Goal: Answer question/provide support

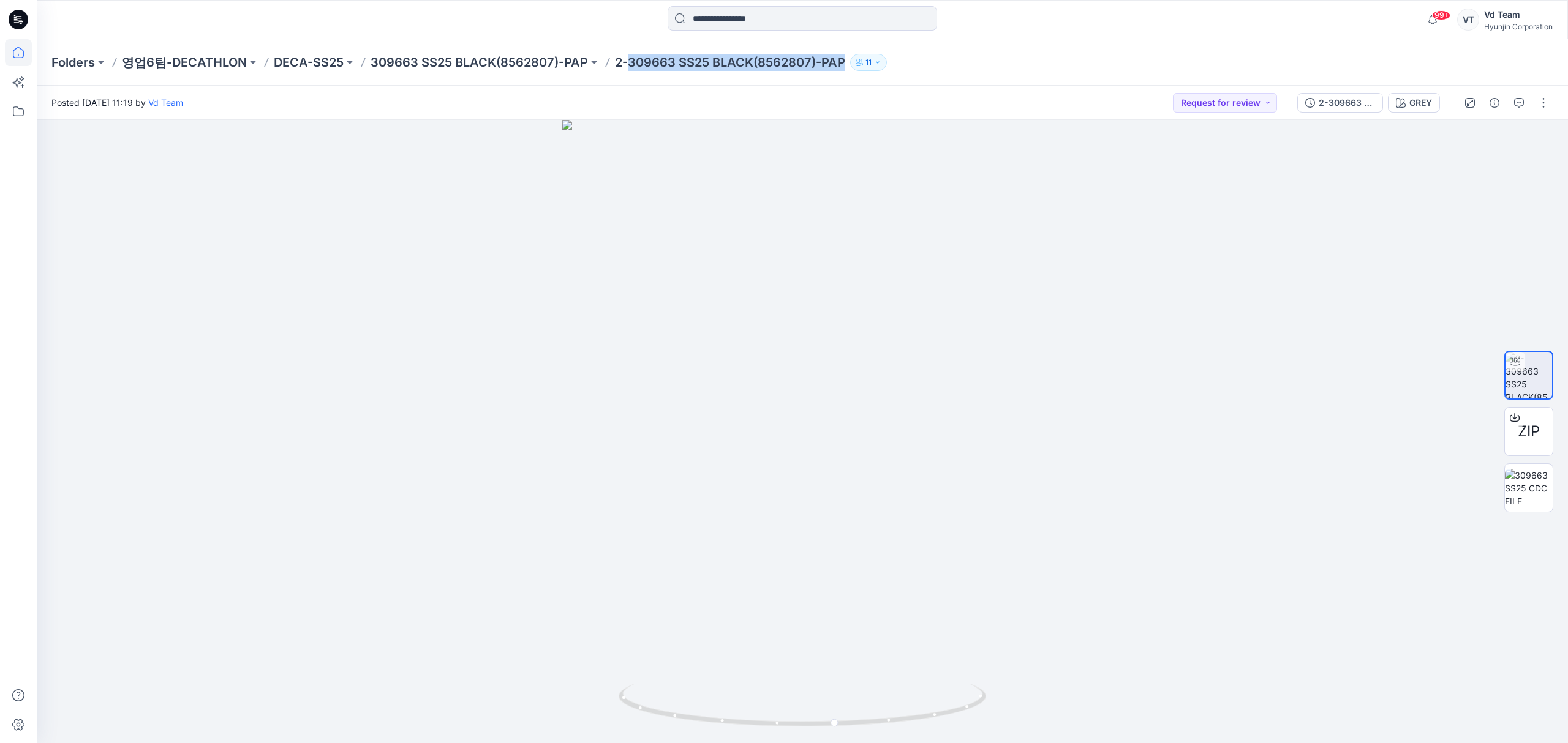
click at [23, 56] on icon at bounding box center [18, 53] width 11 height 11
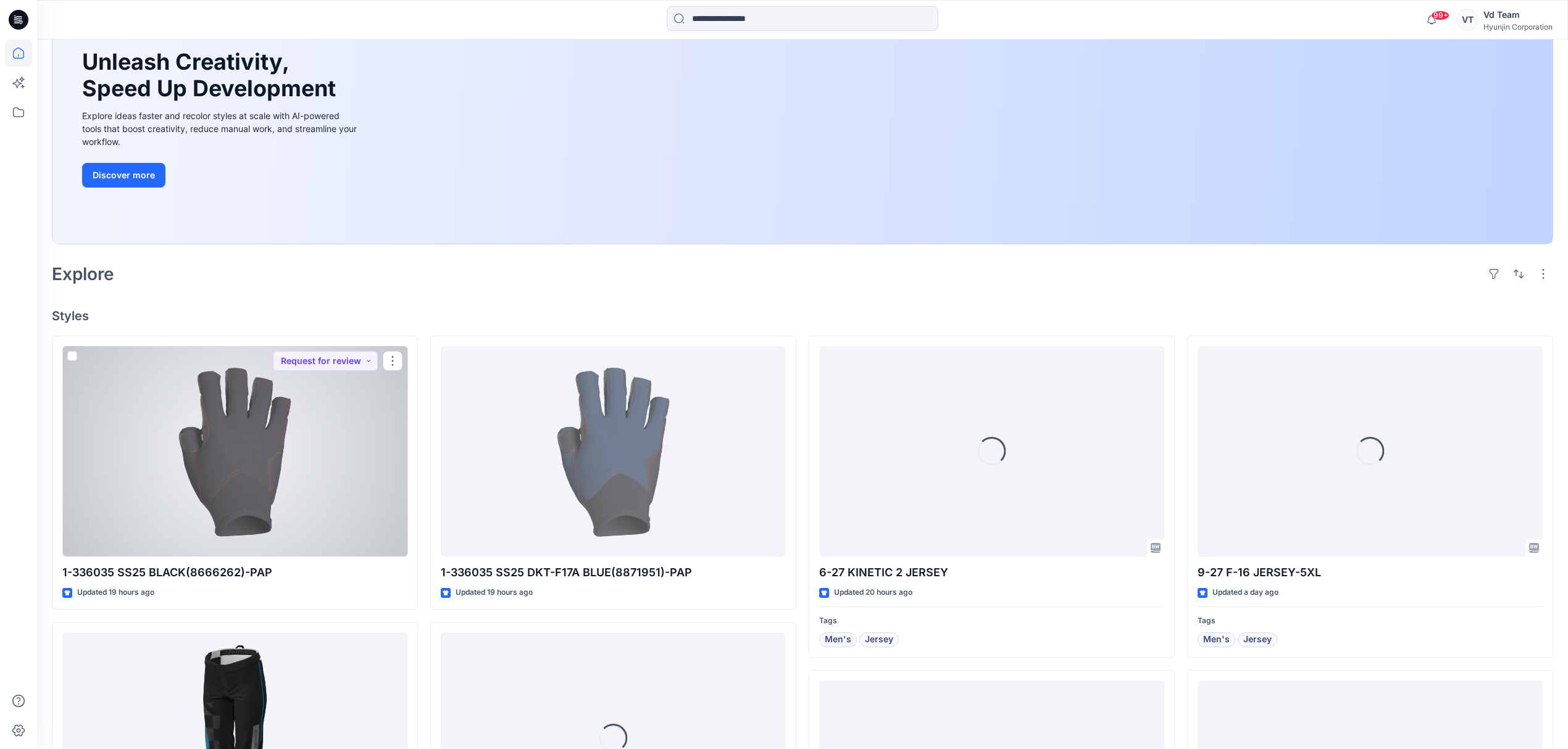
scroll to position [164, 0]
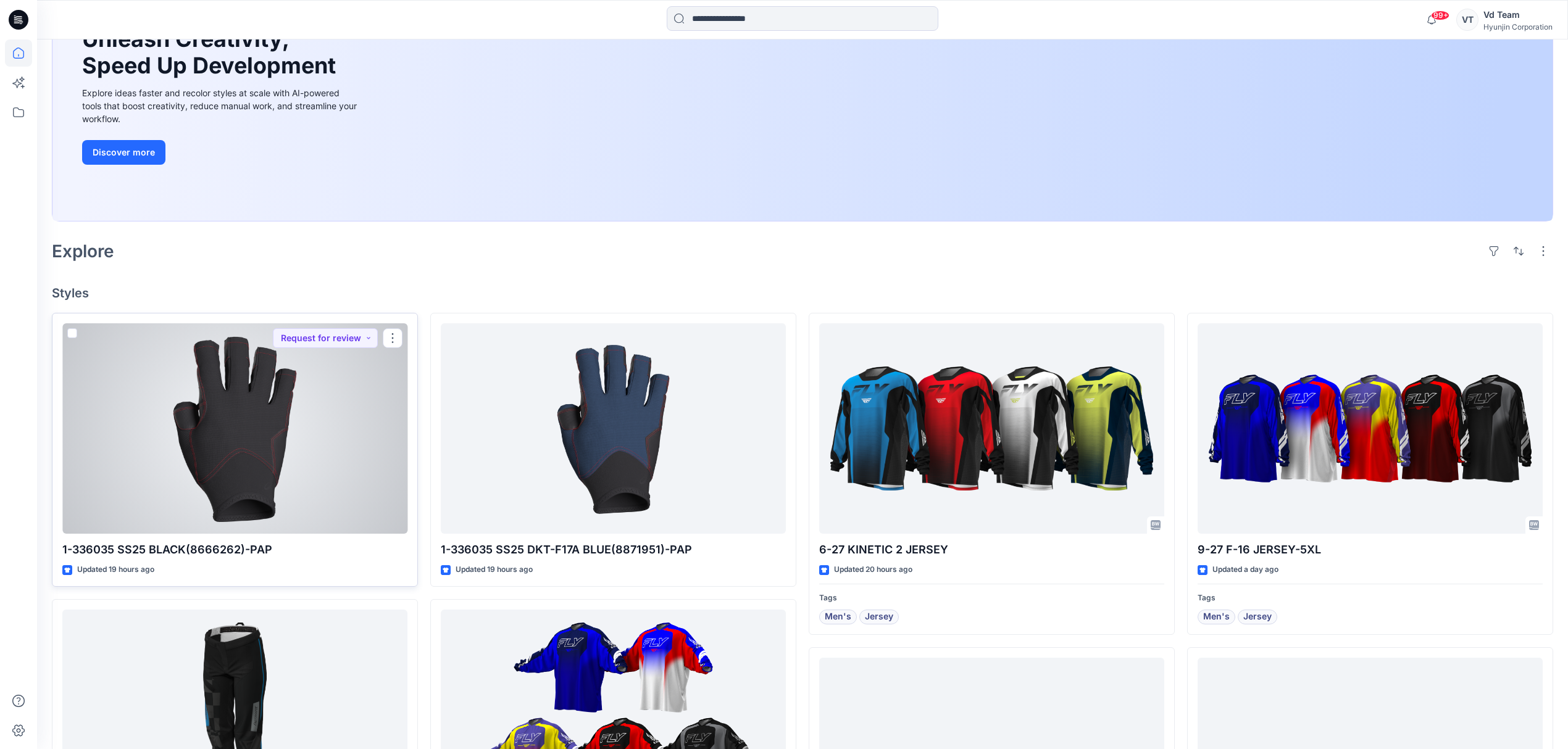
click at [334, 498] on div at bounding box center [235, 429] width 345 height 211
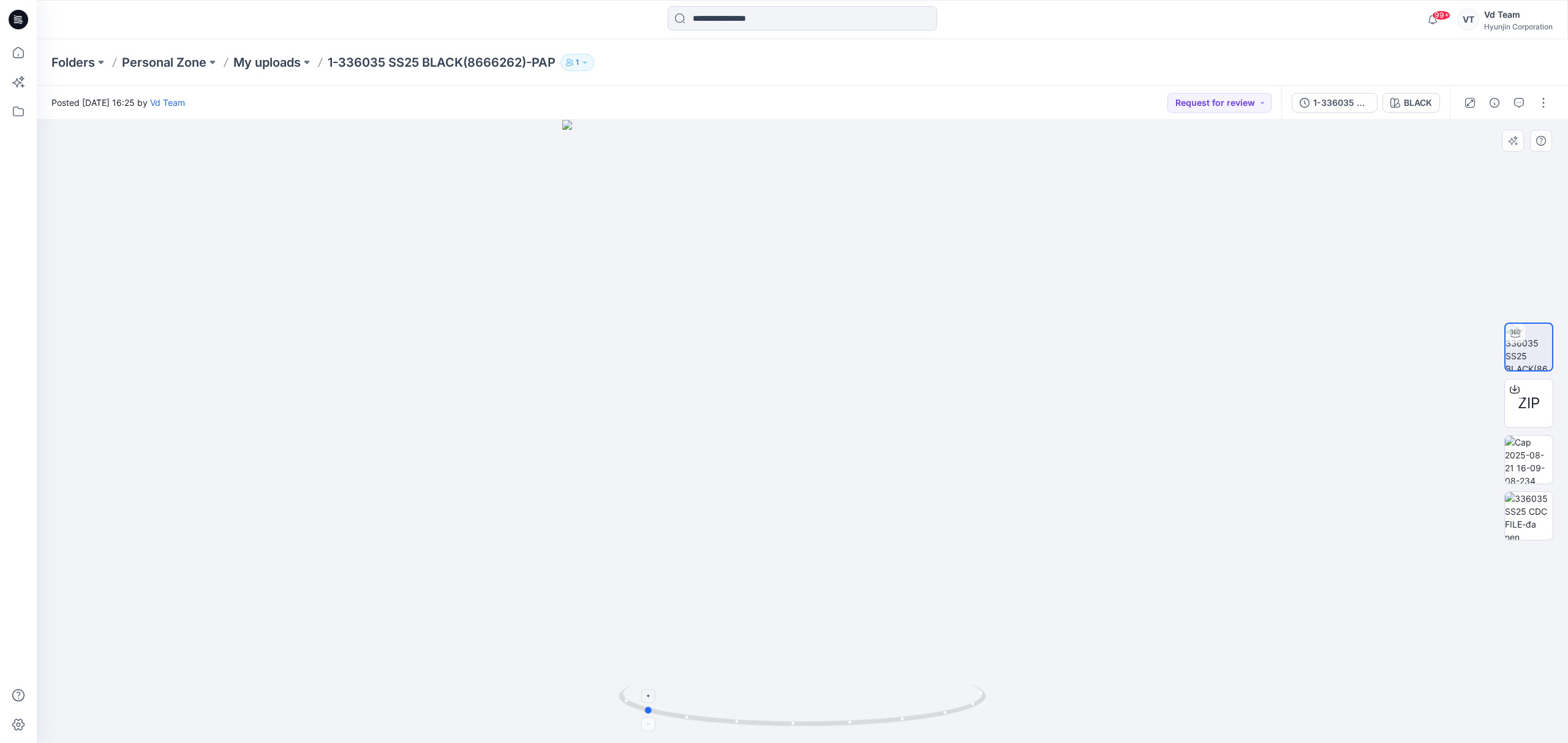
drag, startPoint x: 870, startPoint y: 726, endPoint x: 711, endPoint y: 709, distance: 159.9
click at [711, 709] on icon at bounding box center [803, 706] width 370 height 46
drag, startPoint x: 750, startPoint y: 725, endPoint x: 758, endPoint y: 704, distance: 22.5
click at [758, 704] on icon at bounding box center [803, 706] width 370 height 46
click at [257, 58] on p "My uploads" at bounding box center [267, 62] width 67 height 17
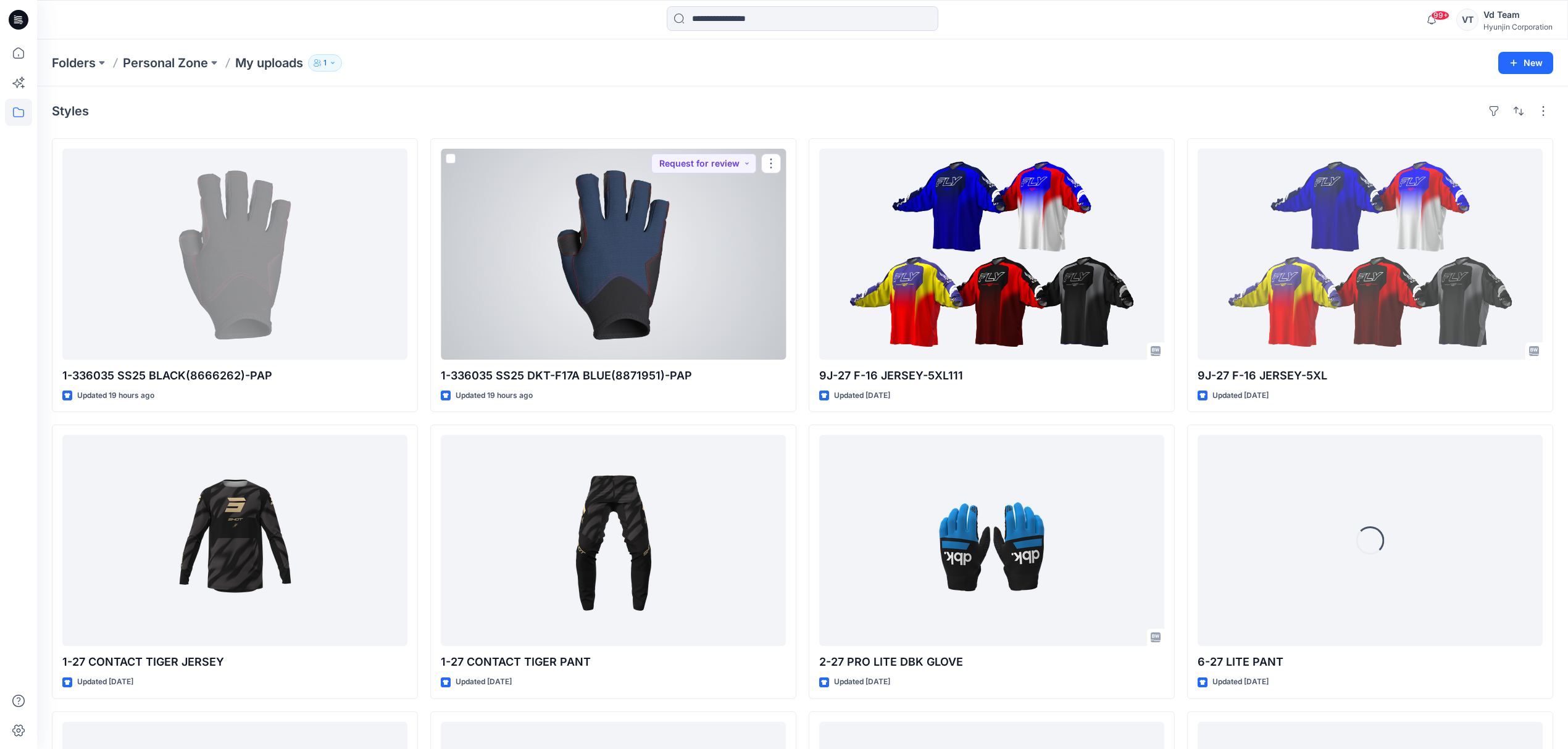
click at [531, 332] on div at bounding box center [613, 254] width 345 height 211
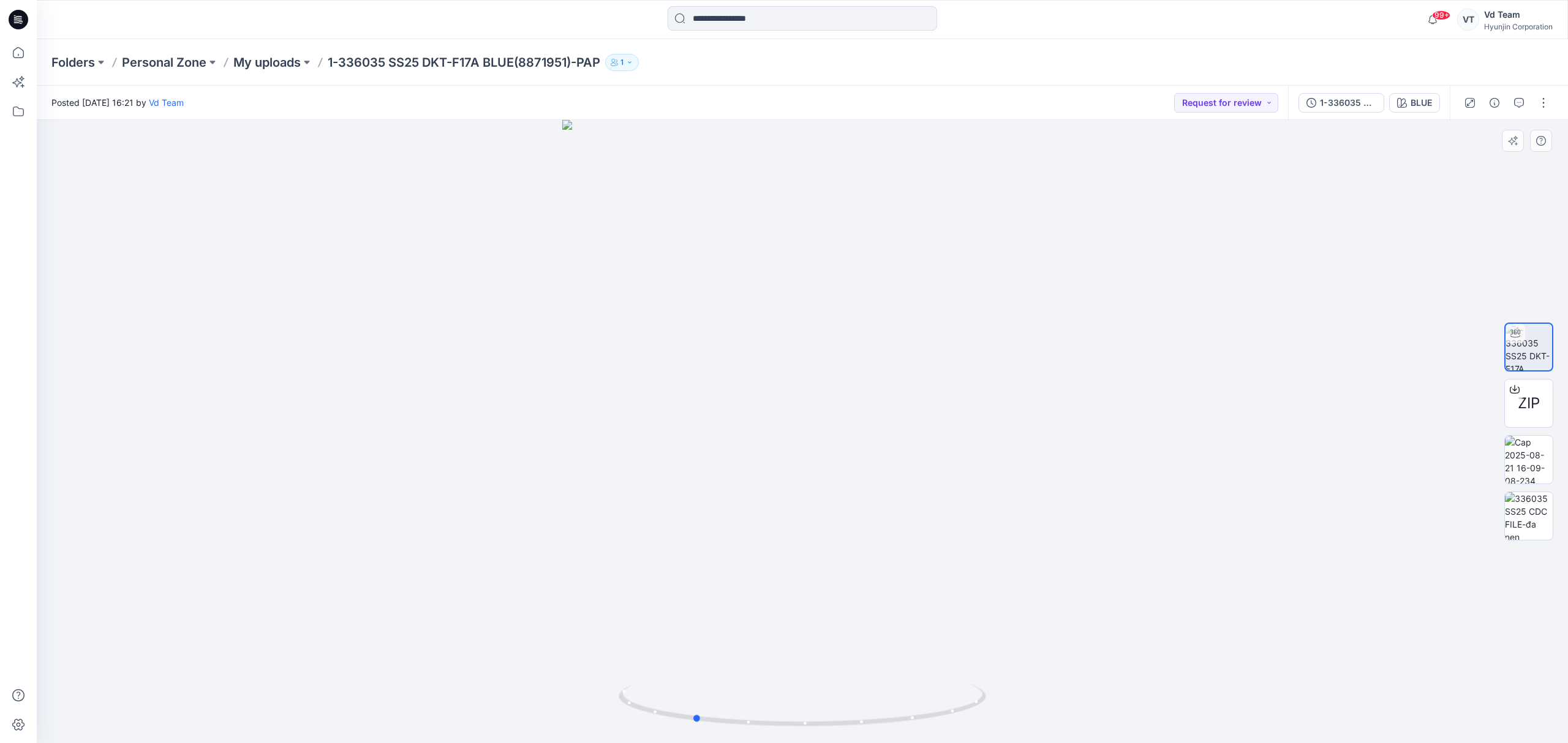
drag, startPoint x: 877, startPoint y: 731, endPoint x: 1136, endPoint y: 689, distance: 262.4
click at [1136, 689] on div at bounding box center [802, 432] width 1531 height 623
click at [282, 54] on p "My uploads" at bounding box center [267, 62] width 67 height 17
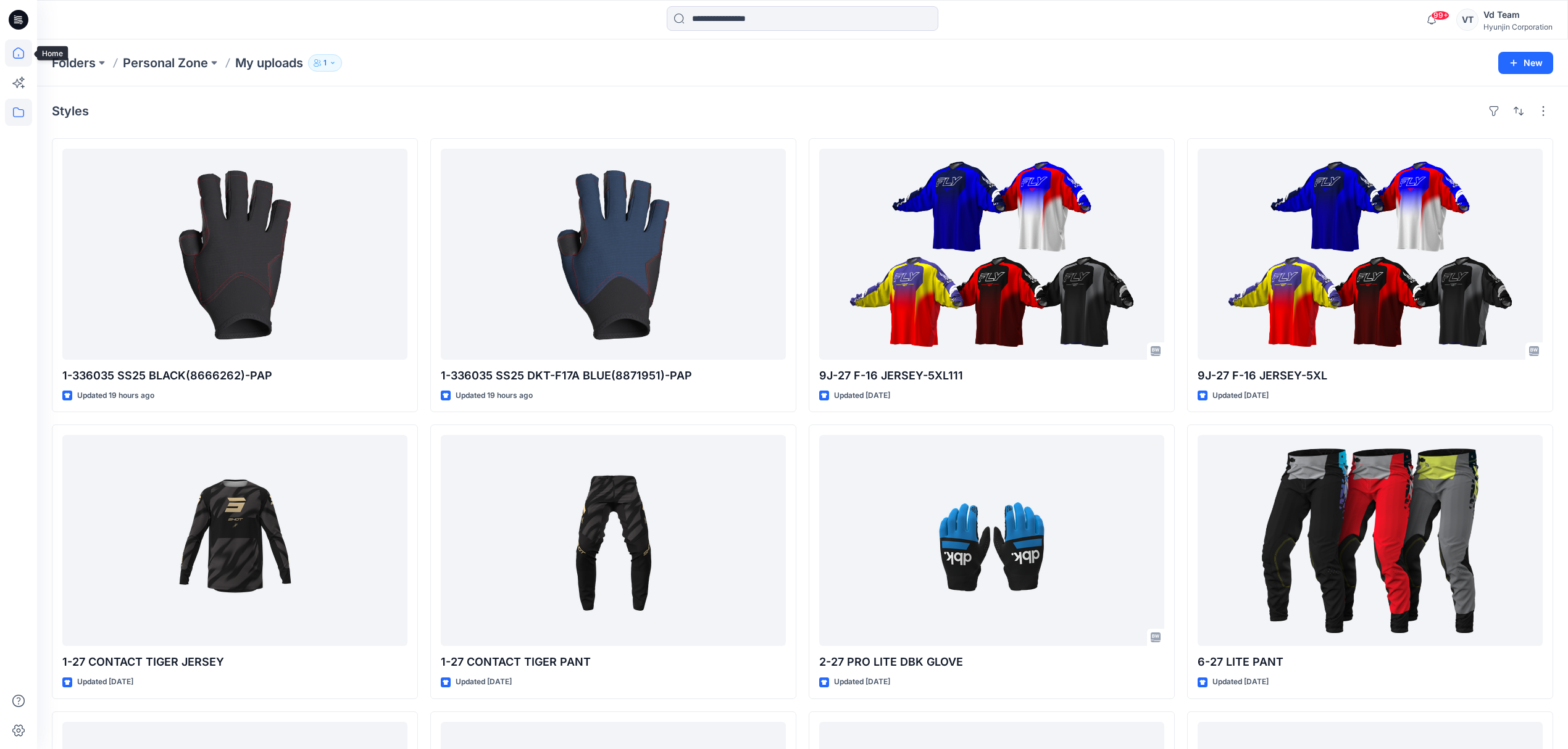
click at [15, 55] on icon at bounding box center [18, 53] width 27 height 27
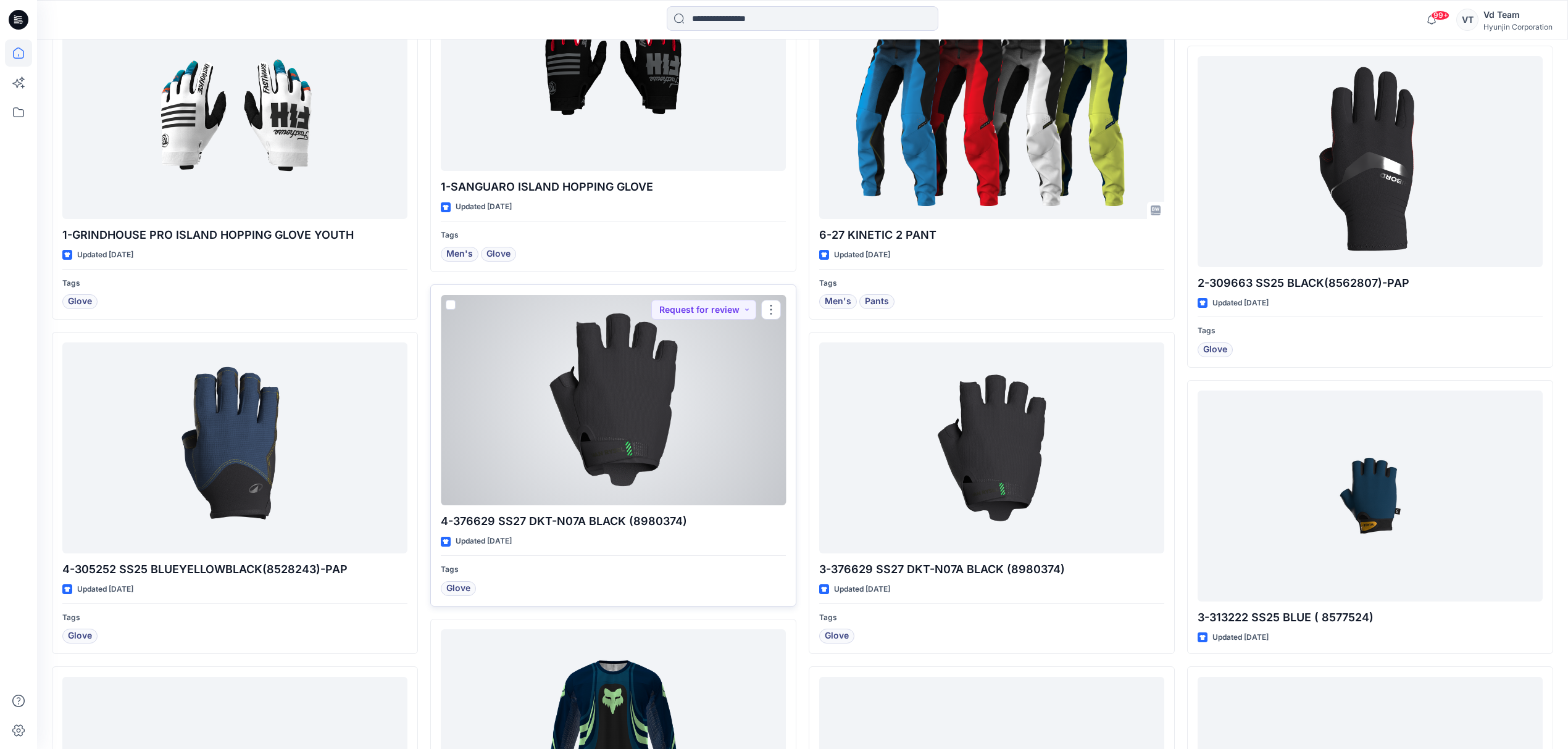
scroll to position [1519, 0]
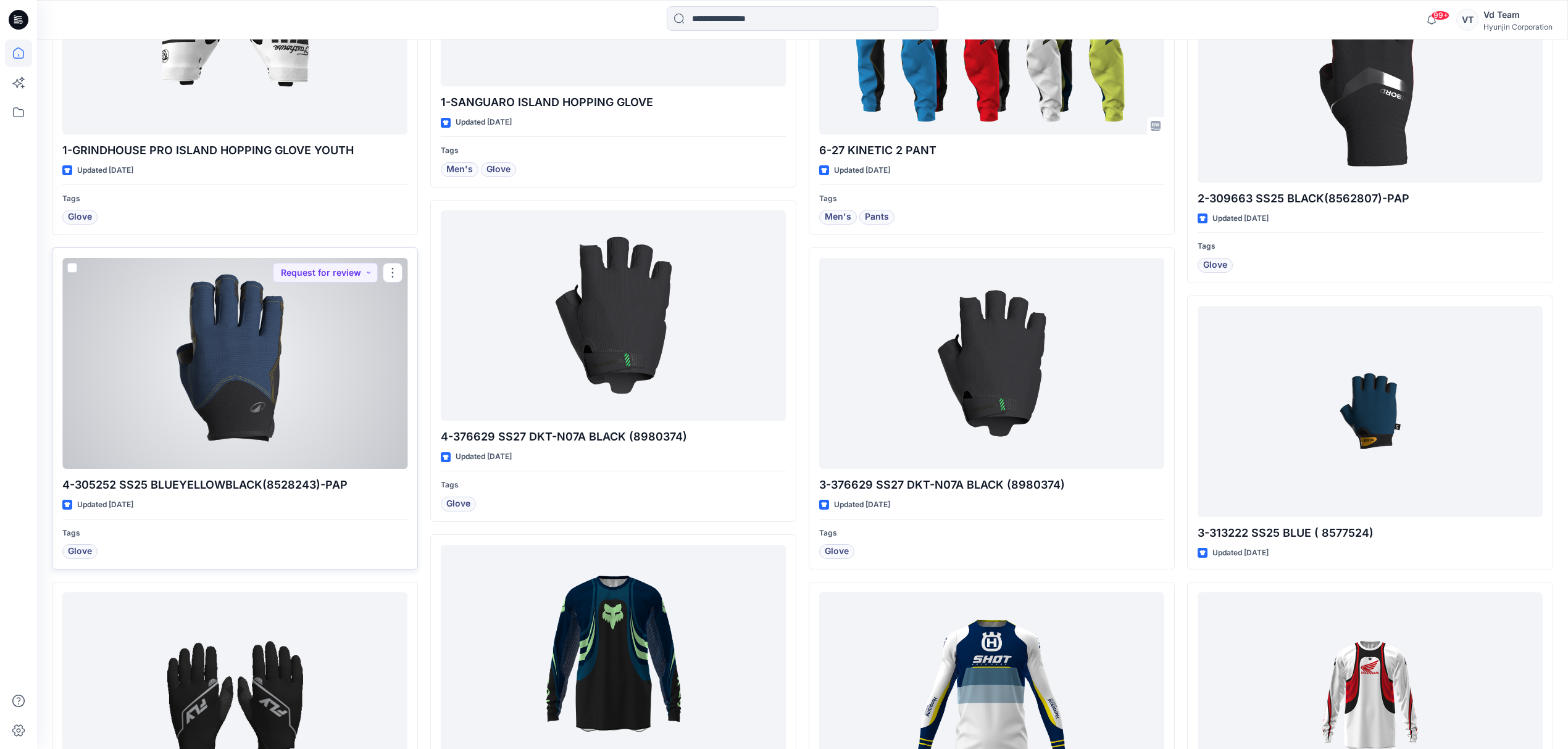
click at [302, 423] on div at bounding box center [235, 363] width 345 height 211
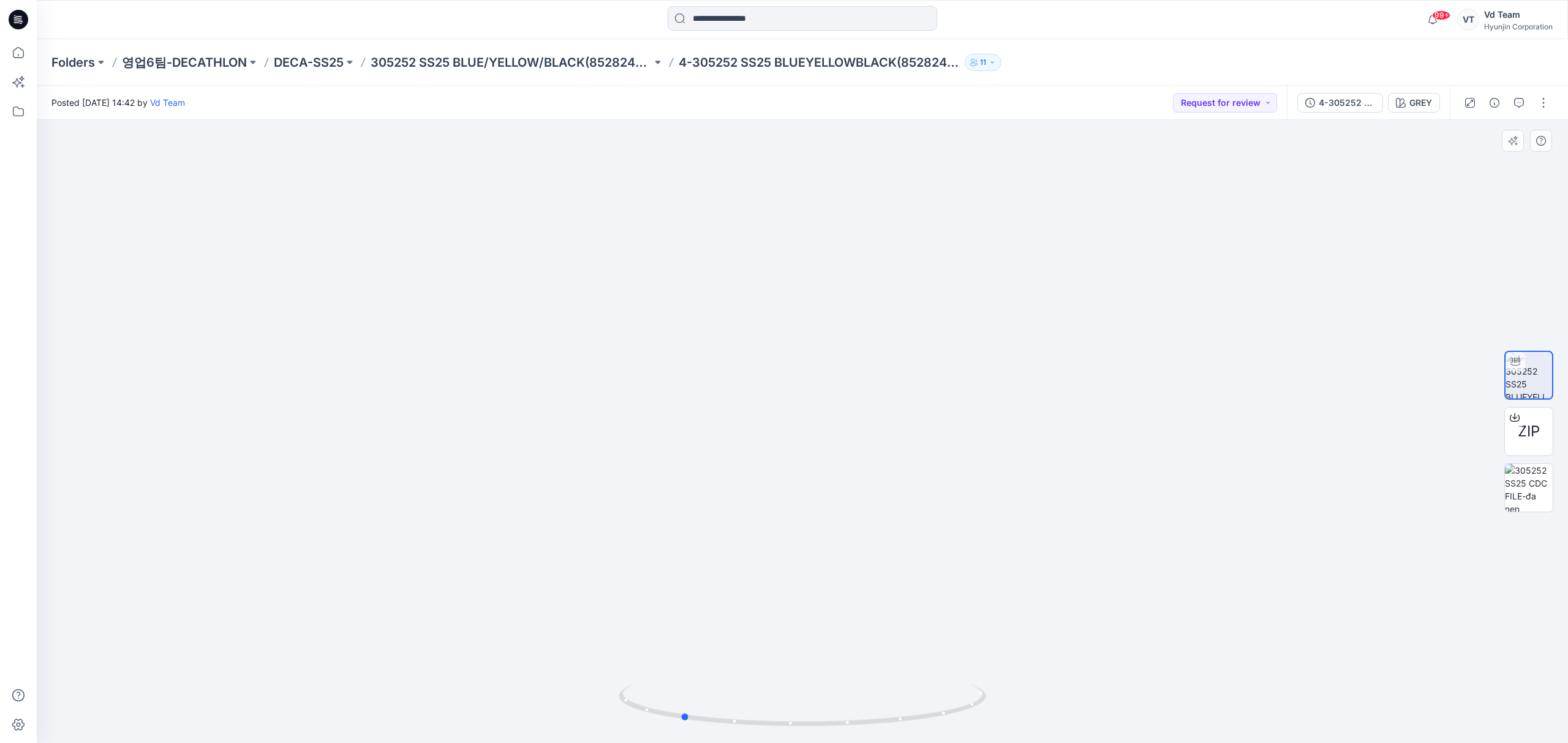
drag, startPoint x: 850, startPoint y: 725, endPoint x: 729, endPoint y: 677, distance: 130.2
click at [729, 677] on div at bounding box center [802, 432] width 1531 height 623
click at [13, 51] on icon at bounding box center [18, 53] width 27 height 27
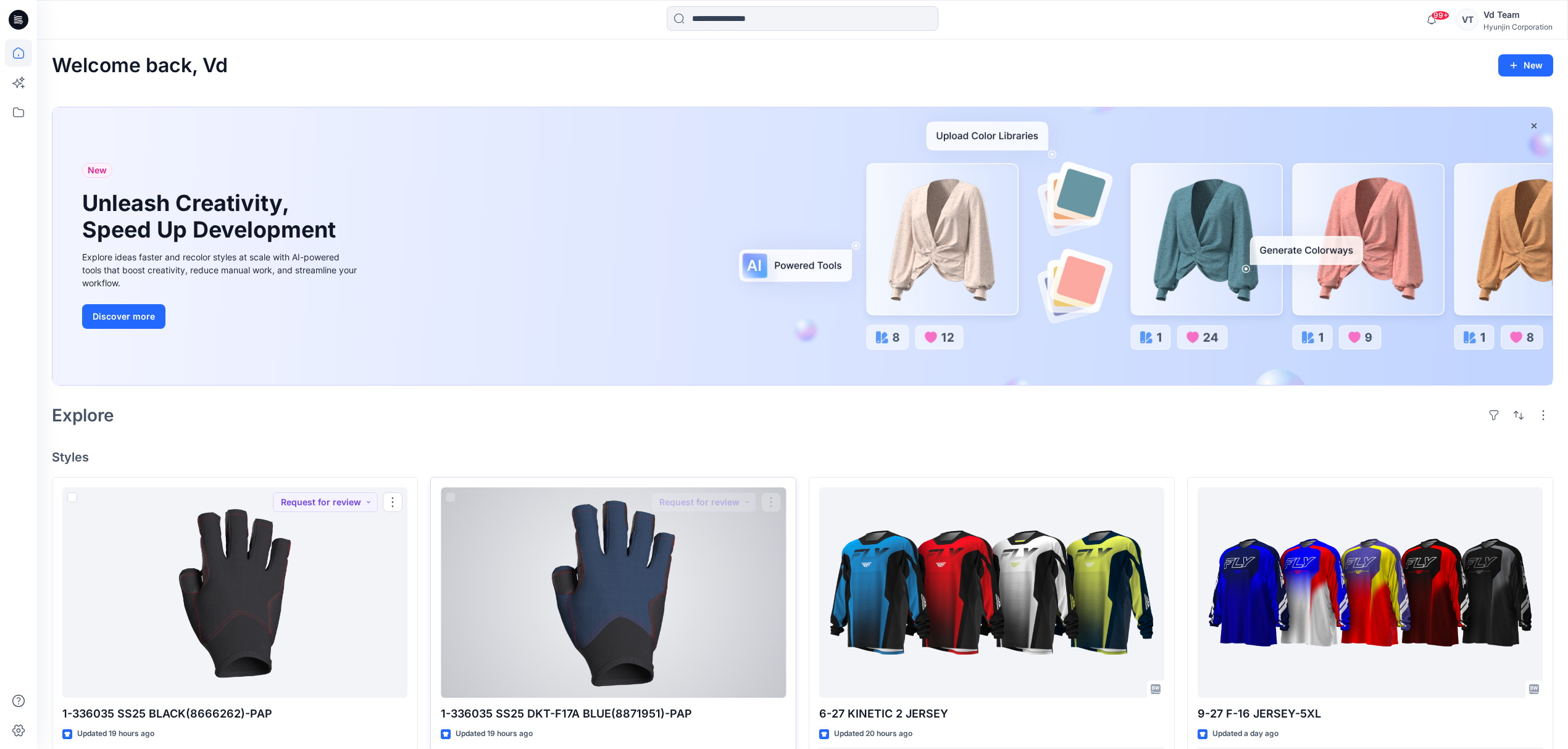
click at [527, 636] on div at bounding box center [613, 593] width 345 height 211
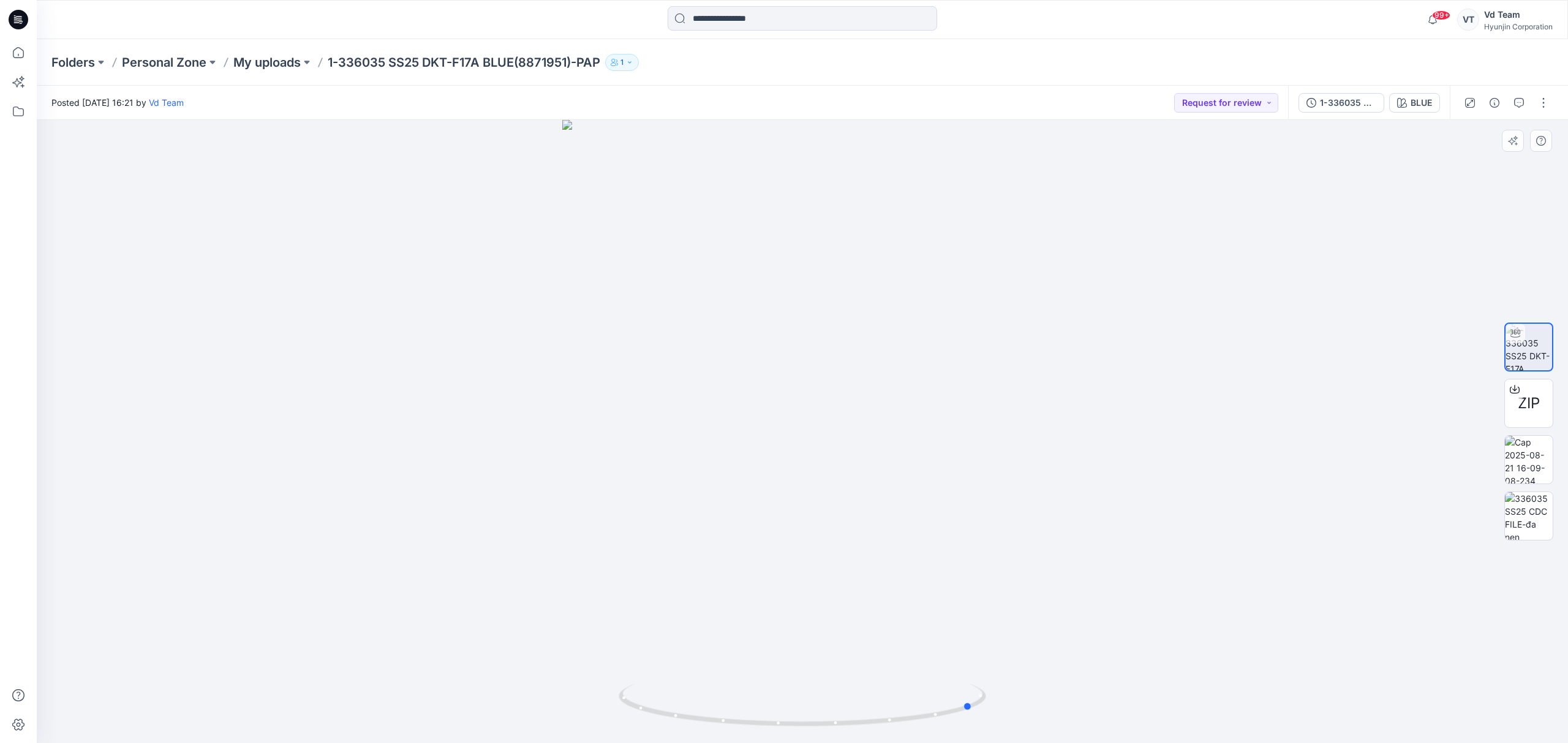
drag, startPoint x: 735, startPoint y: 722, endPoint x: 907, endPoint y: 675, distance: 178.3
click at [907, 675] on div at bounding box center [802, 432] width 1531 height 623
click at [277, 65] on p "My uploads" at bounding box center [267, 62] width 67 height 17
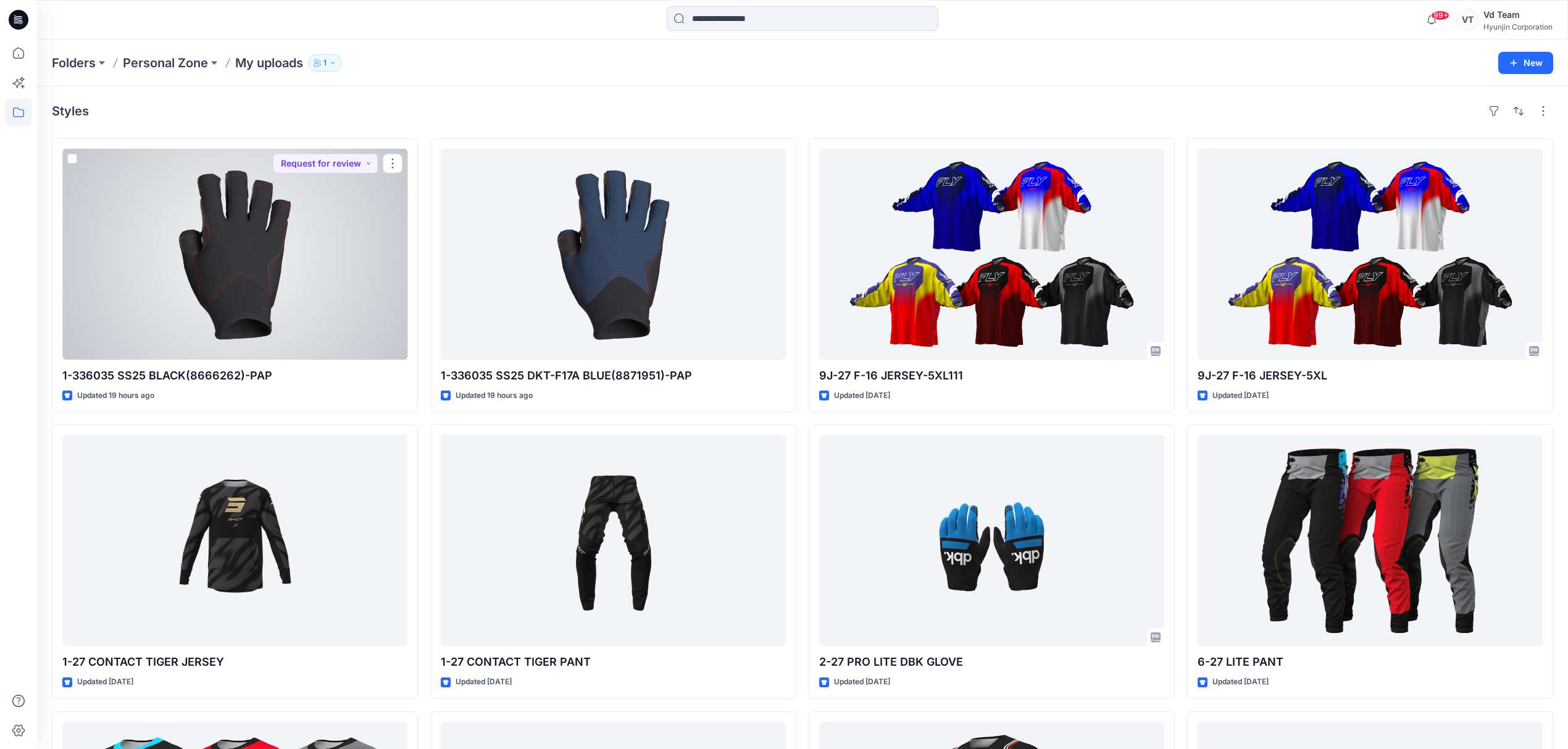
click at [274, 310] on div at bounding box center [235, 254] width 345 height 211
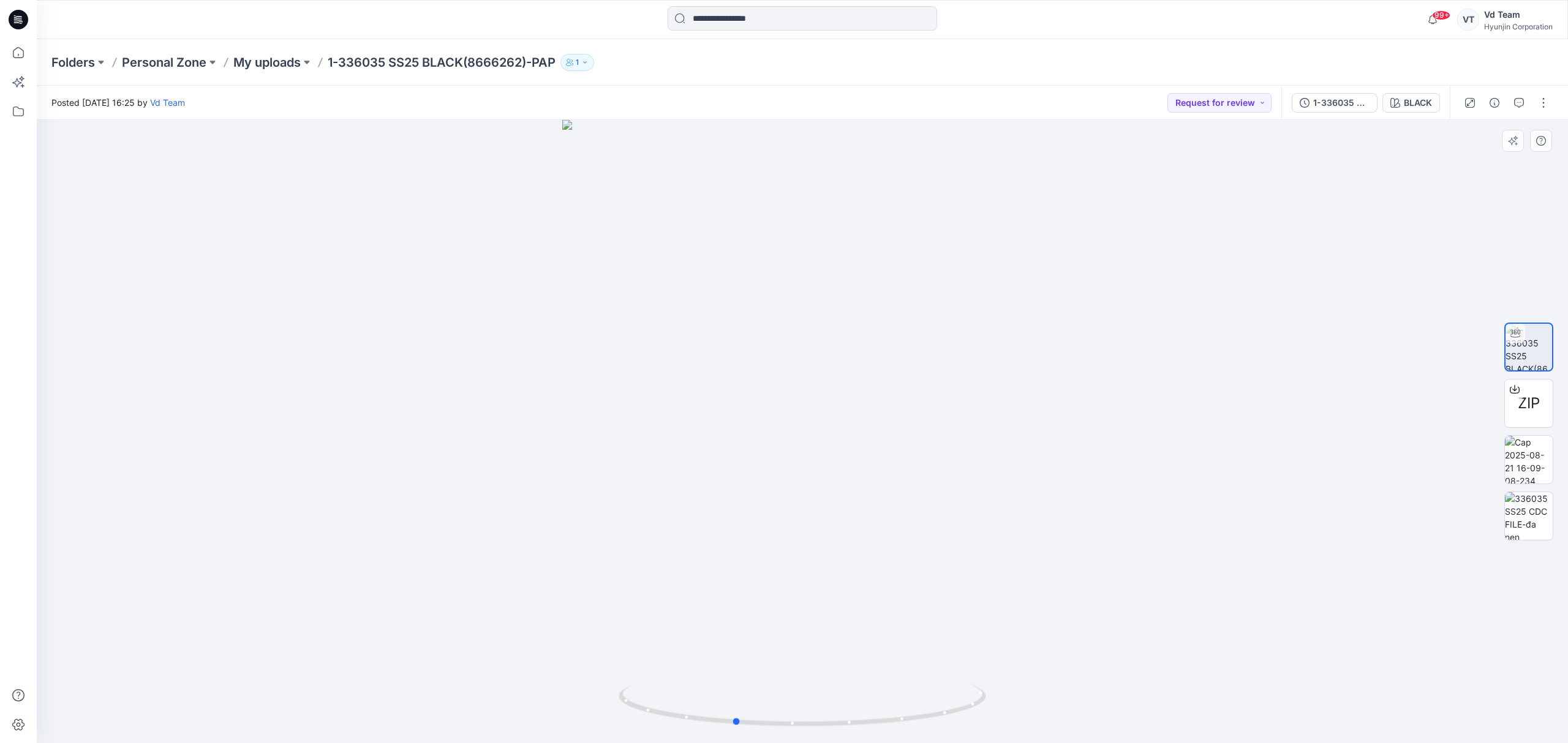
drag, startPoint x: 872, startPoint y: 715, endPoint x: 1172, endPoint y: 675, distance: 302.7
click at [1172, 675] on div at bounding box center [802, 432] width 1531 height 623
click at [273, 71] on div "Folders Personal Zone My uploads 1-336035 SS25 BLACK(8666262)-PAP 1" at bounding box center [802, 62] width 1531 height 47
click at [275, 67] on p "My uploads" at bounding box center [267, 62] width 67 height 17
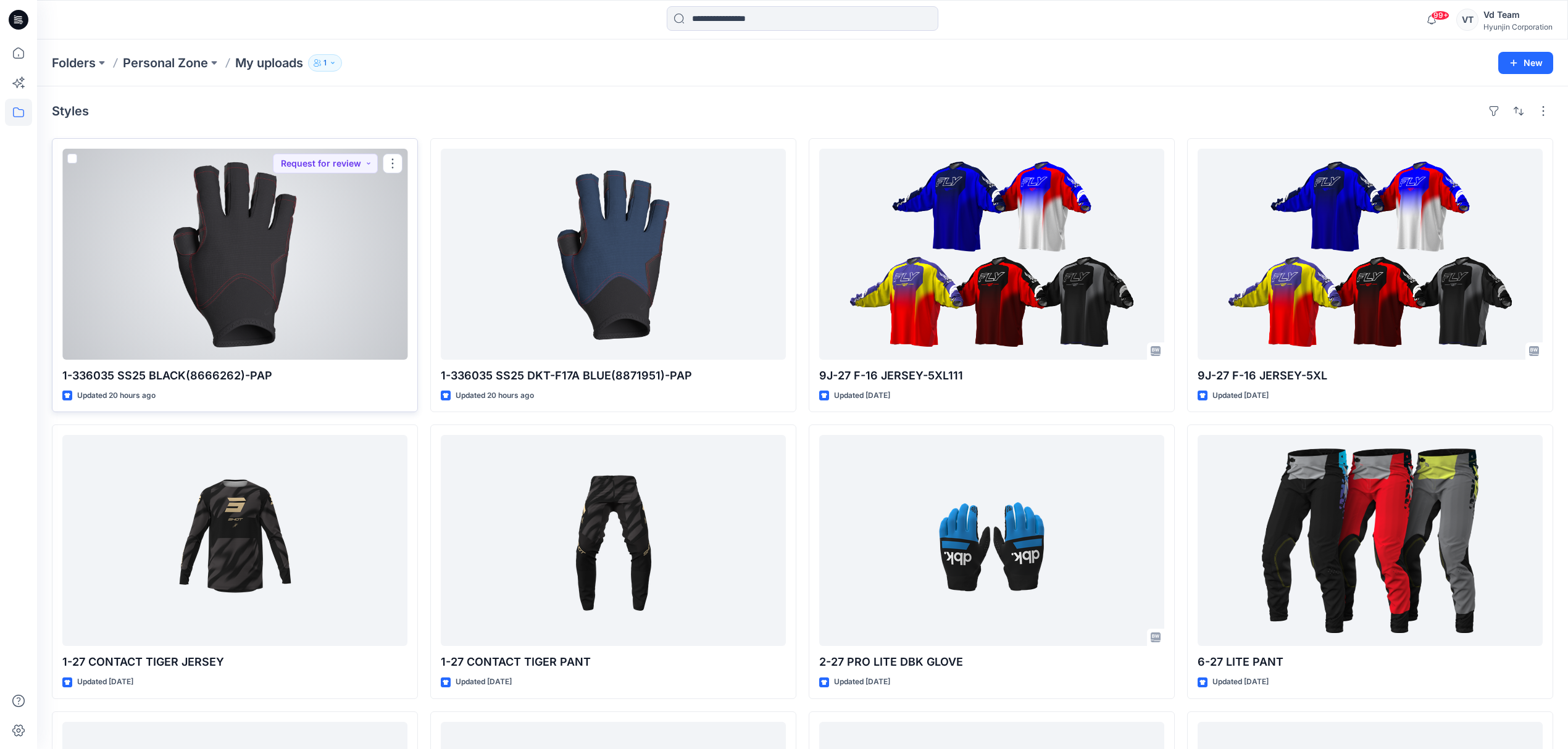
click at [300, 296] on div at bounding box center [235, 254] width 345 height 211
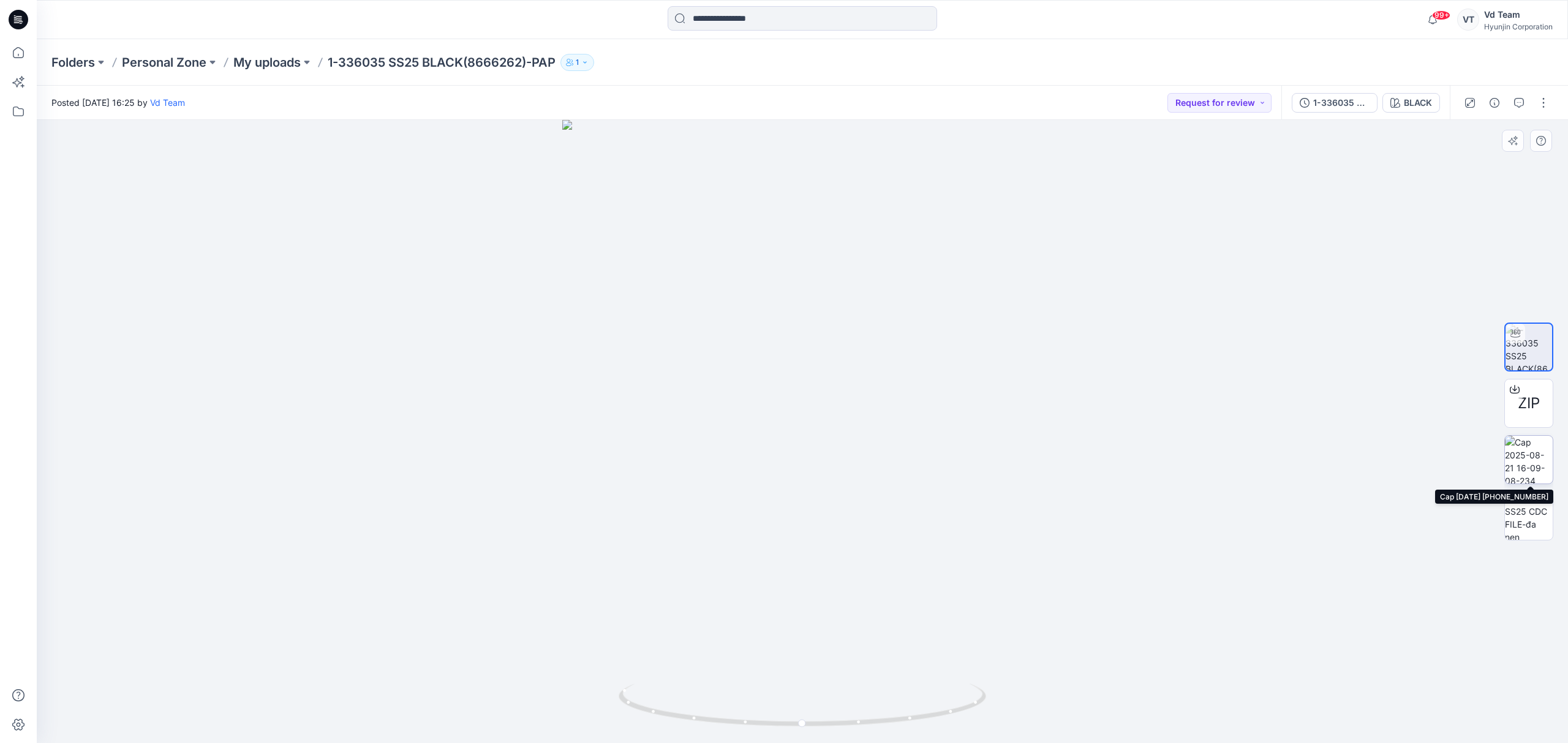
click at [1520, 459] on img at bounding box center [1529, 460] width 48 height 48
click at [1515, 102] on icon "button" at bounding box center [1519, 102] width 10 height 10
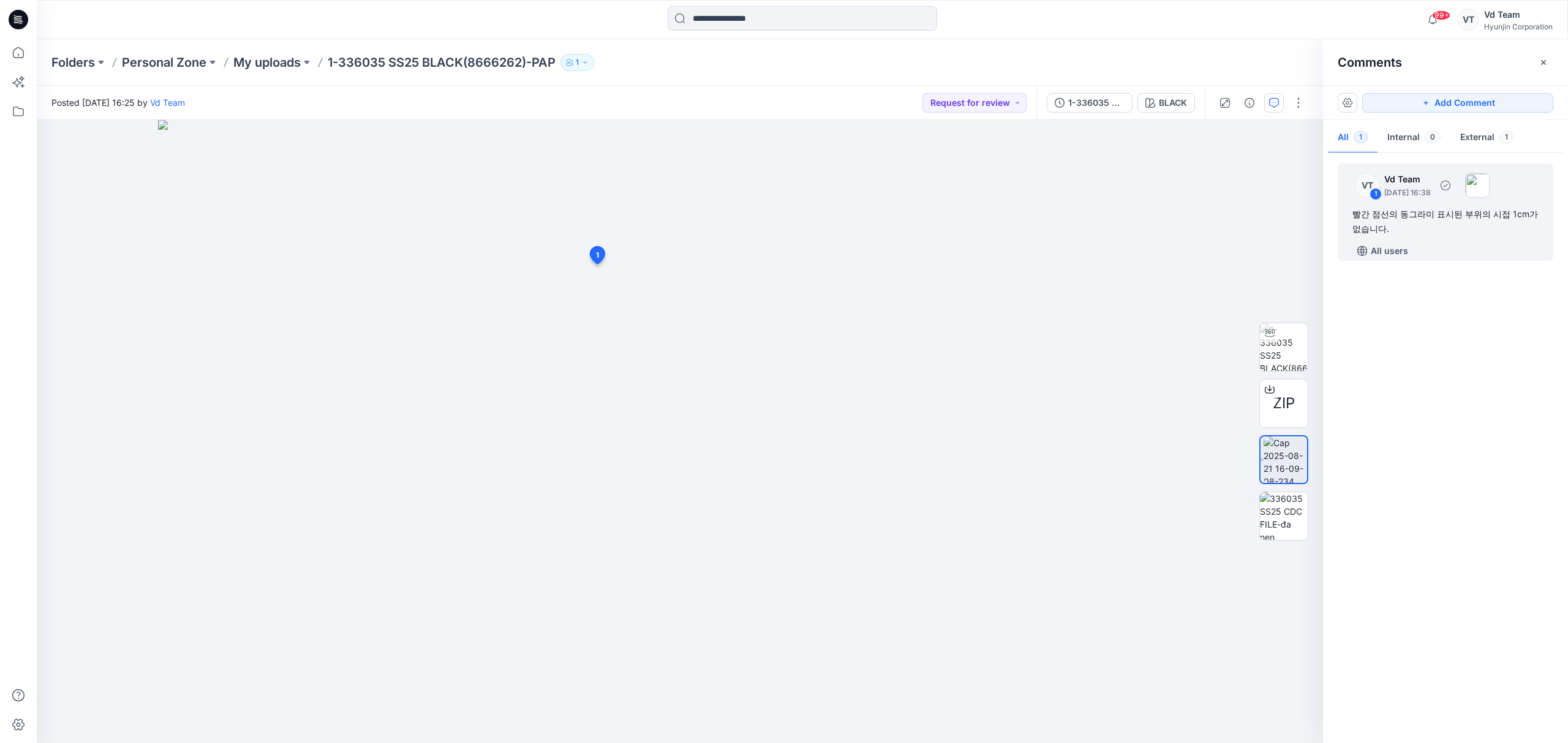
click at [1426, 234] on div "빨간 점선의 동그라미 표시된 부위의 시접 1cm가 없습니다." at bounding box center [1446, 221] width 186 height 29
click at [993, 457] on button "button" at bounding box center [990, 455] width 19 height 19
click at [992, 480] on p "Edit comment" at bounding box center [994, 483] width 55 height 13
click at [953, 453] on textarea "**********" at bounding box center [909, 452] width 201 height 49
click at [927, 449] on textarea "**********" at bounding box center [909, 452] width 201 height 49
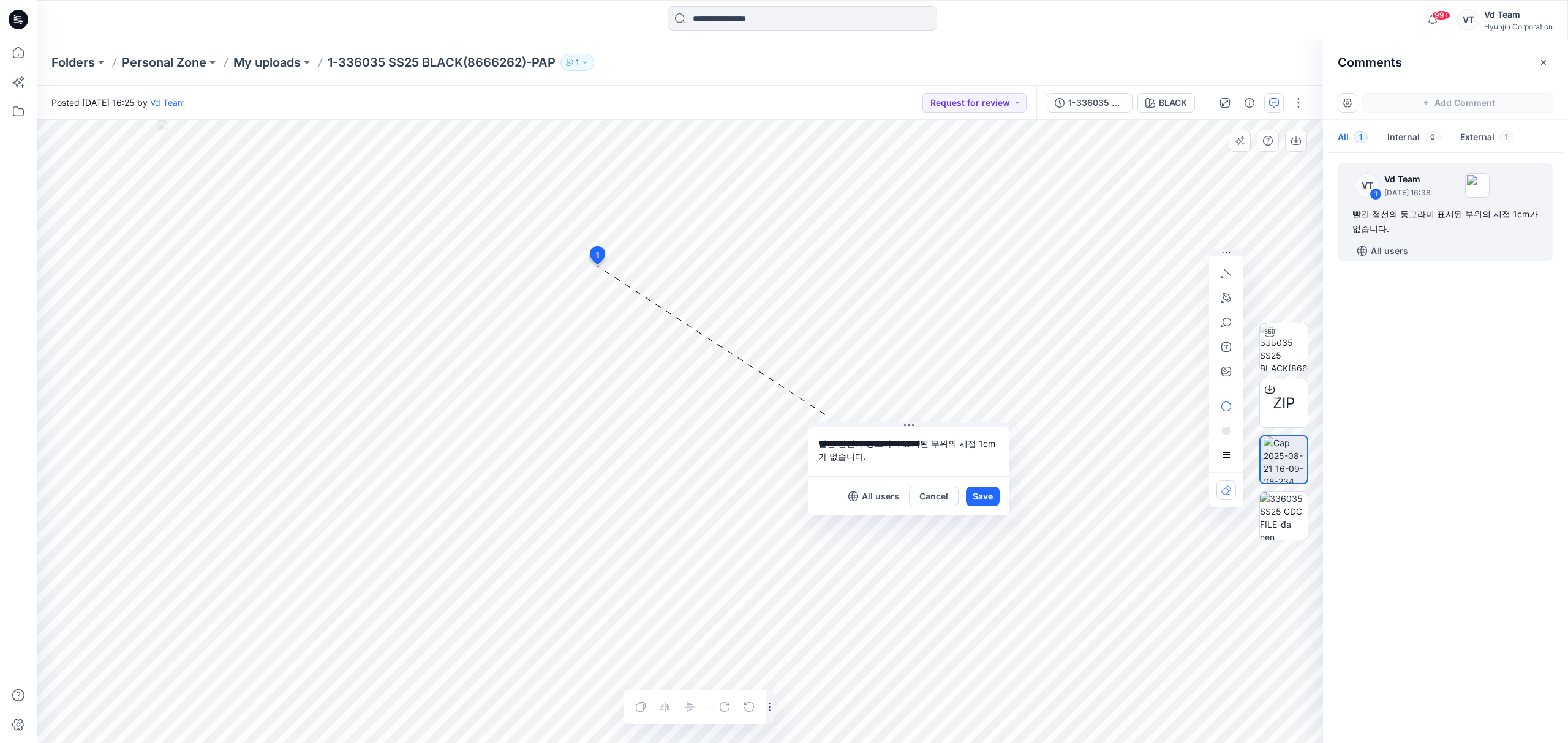
click at [924, 449] on textarea "**********" at bounding box center [909, 452] width 201 height 49
click at [944, 449] on textarea "**********" at bounding box center [909, 452] width 201 height 49
click at [949, 446] on textarea "**********" at bounding box center [909, 452] width 201 height 49
click at [942, 500] on button "Cancel" at bounding box center [934, 496] width 50 height 19
click at [263, 66] on p "My uploads" at bounding box center [267, 62] width 67 height 17
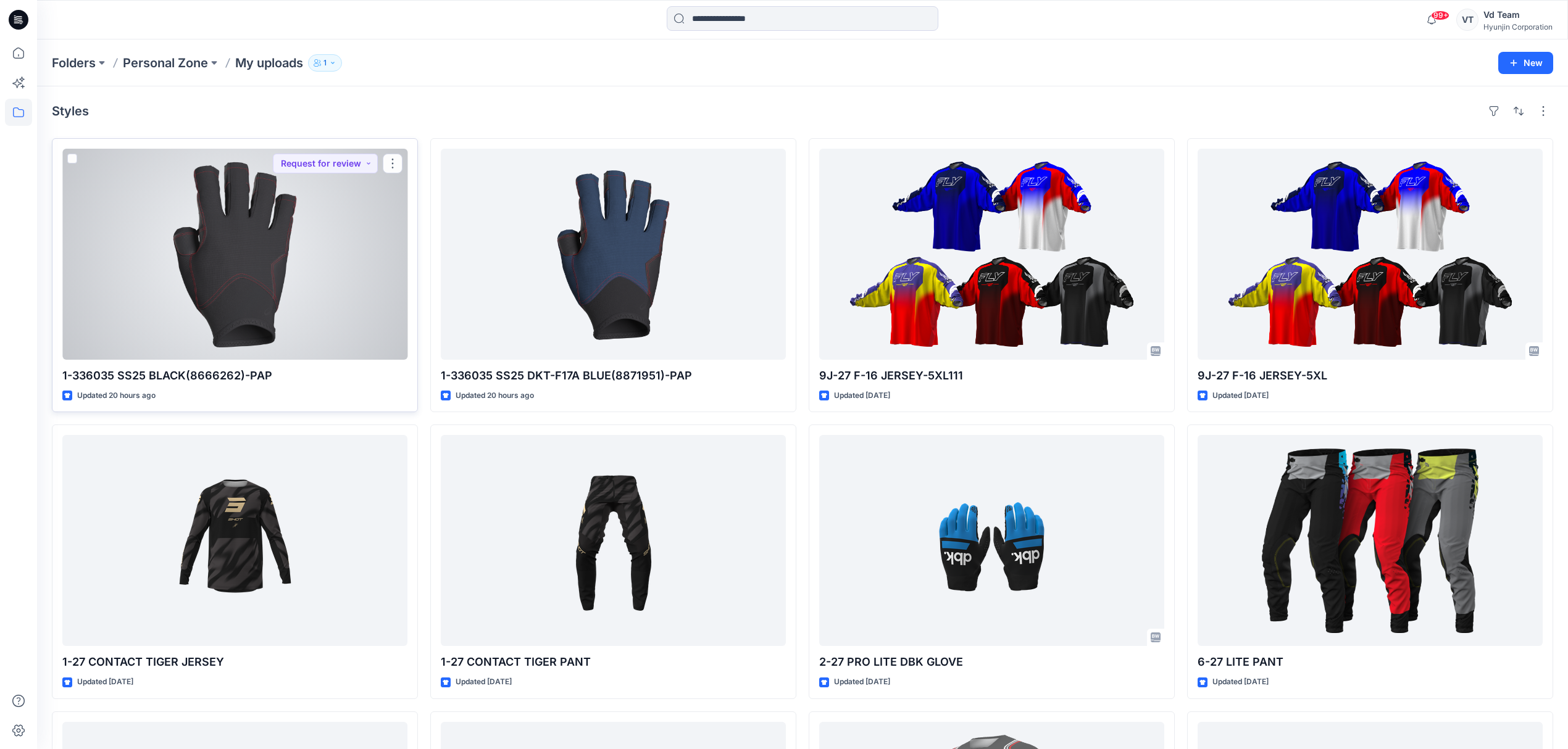
click at [302, 332] on div at bounding box center [235, 254] width 345 height 211
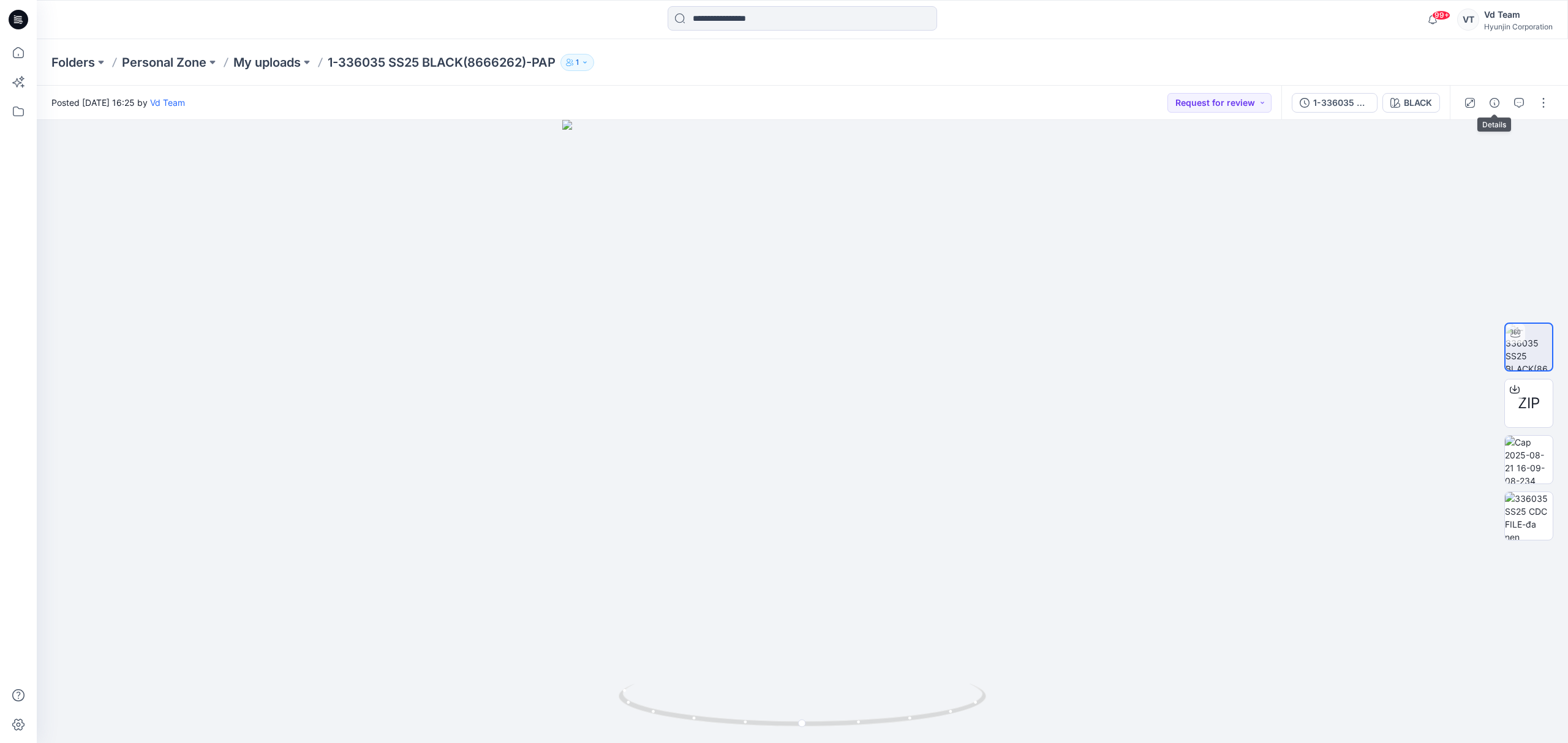
click at [1498, 106] on button "button" at bounding box center [1494, 102] width 19 height 19
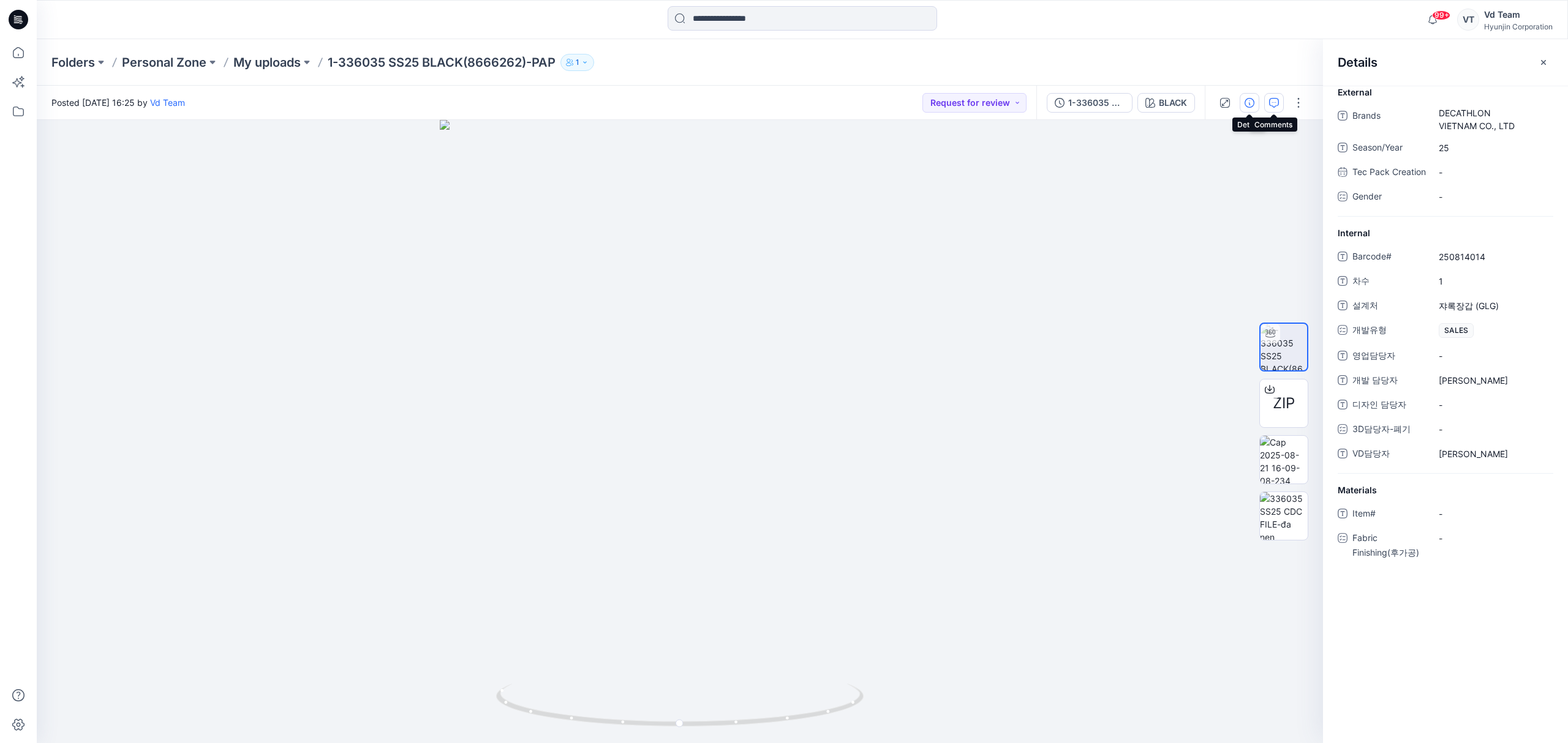
click at [1269, 99] on icon "button" at bounding box center [1274, 102] width 10 height 10
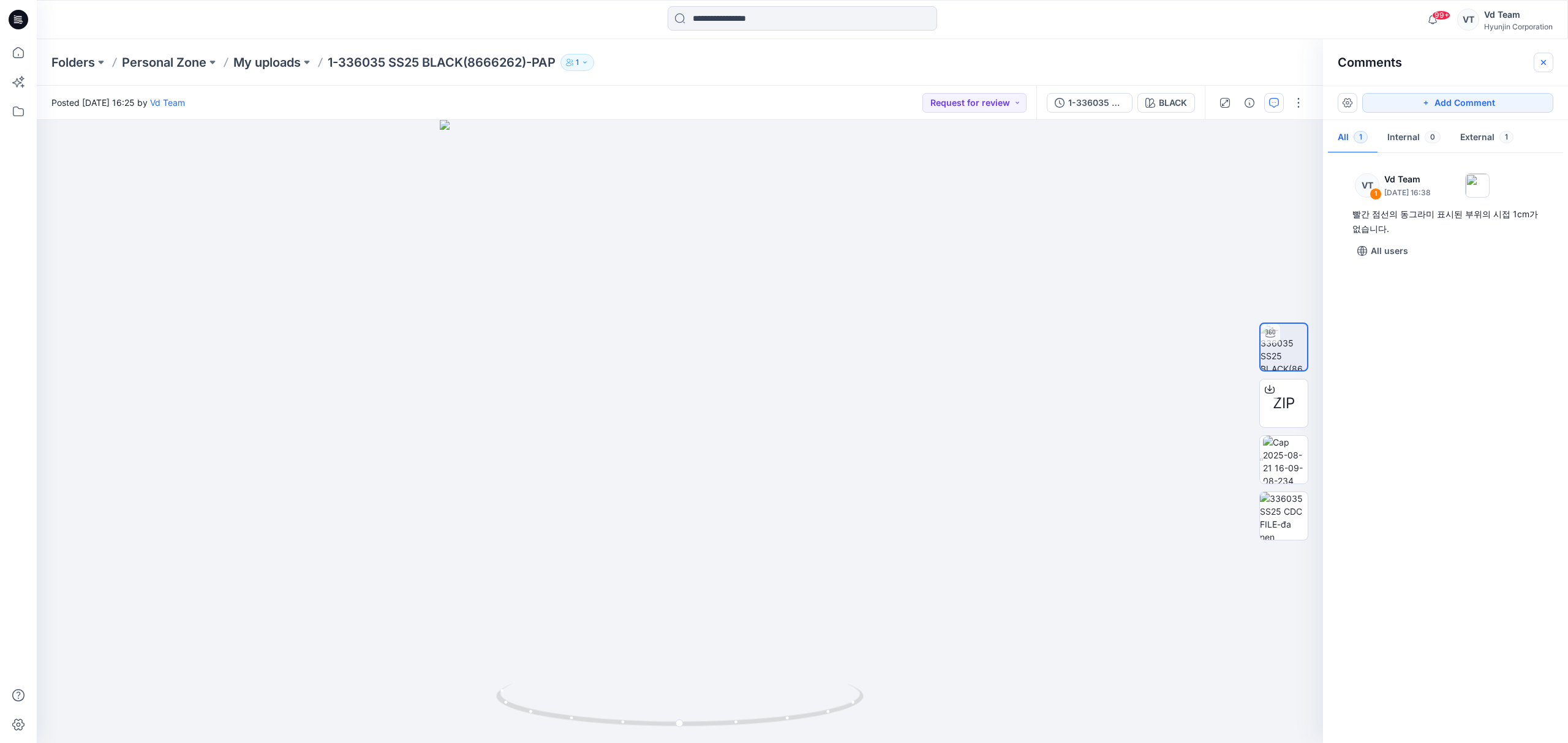
click at [1543, 62] on icon "button" at bounding box center [1543, 62] width 10 height 10
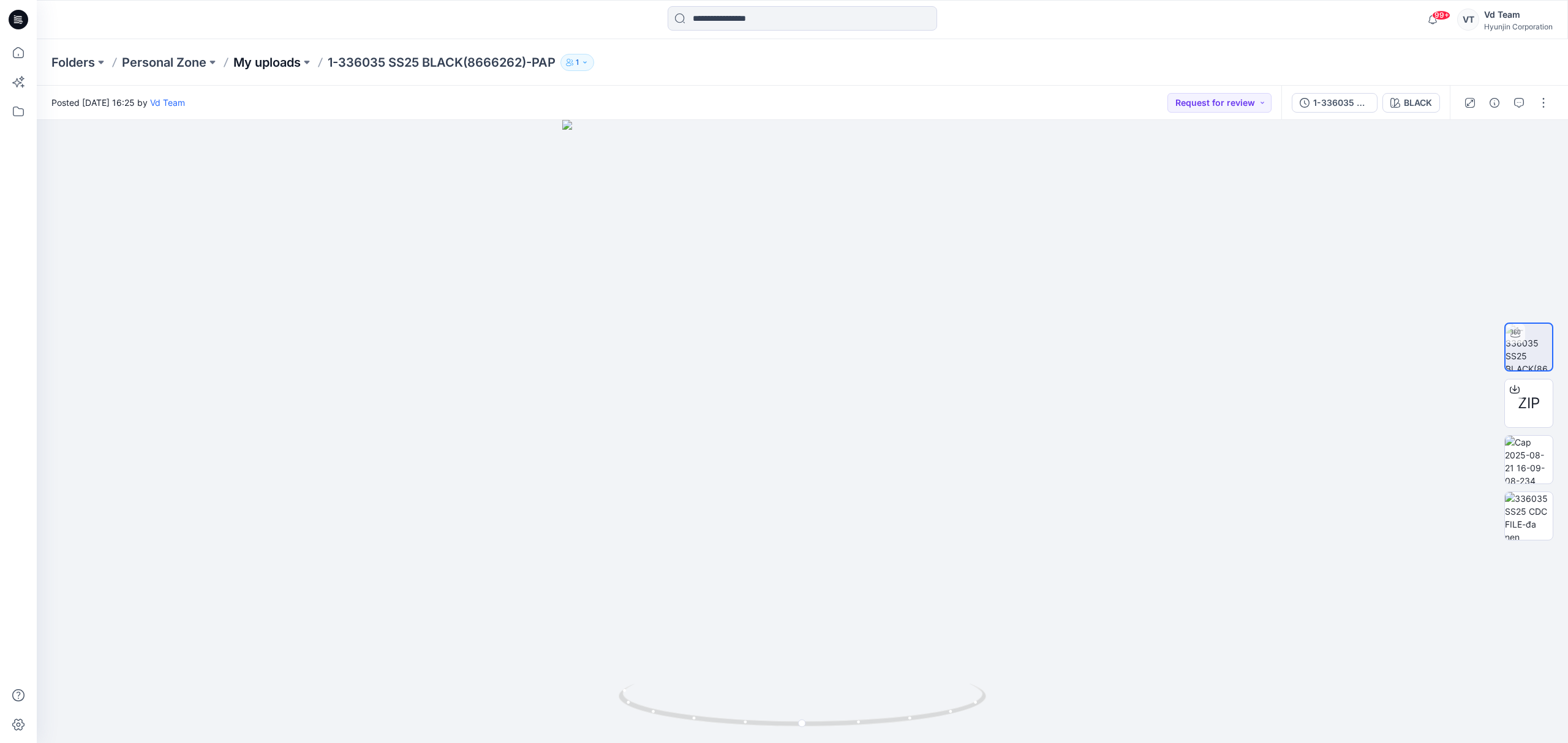
click at [263, 64] on p "My uploads" at bounding box center [267, 62] width 67 height 17
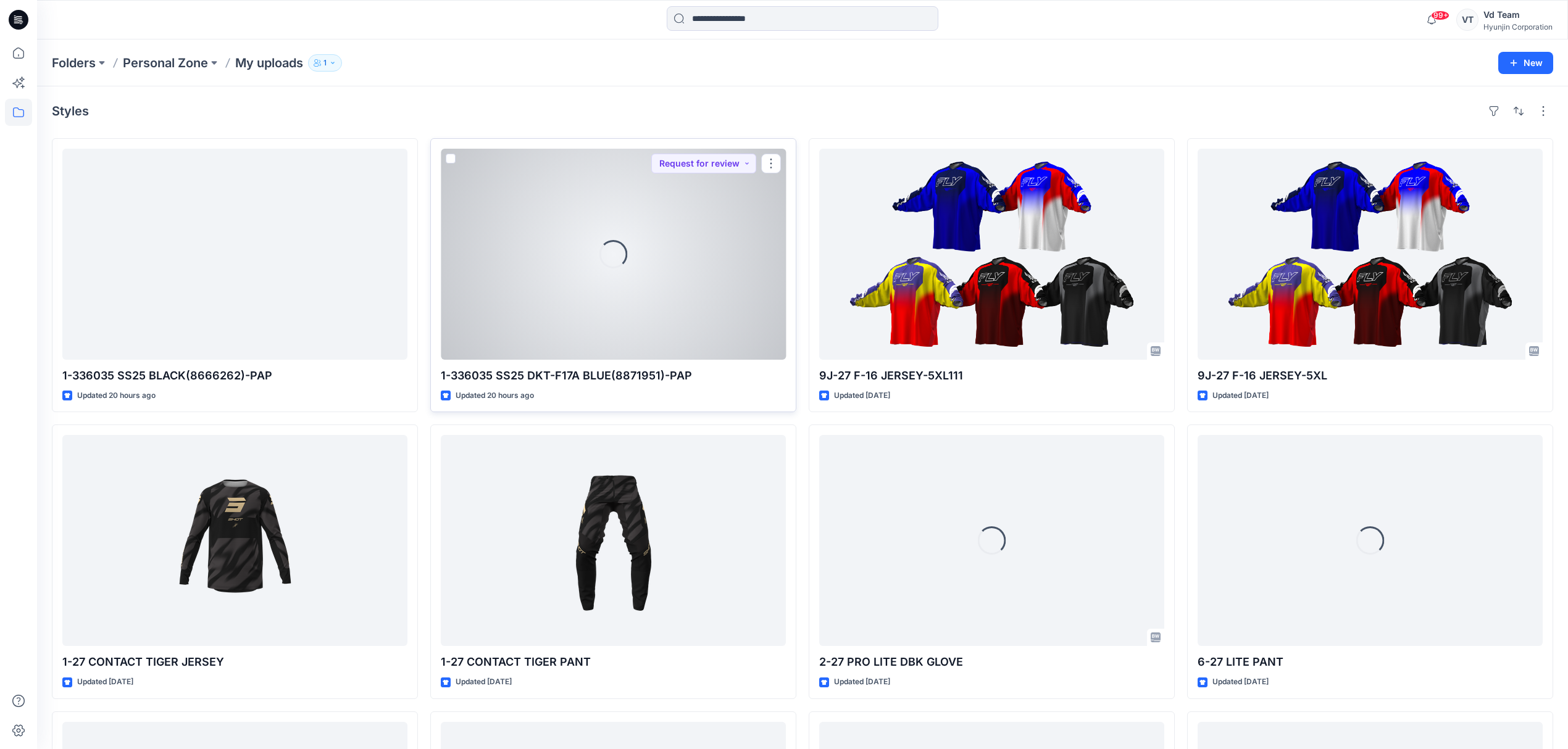
click at [661, 299] on div at bounding box center [613, 254] width 345 height 211
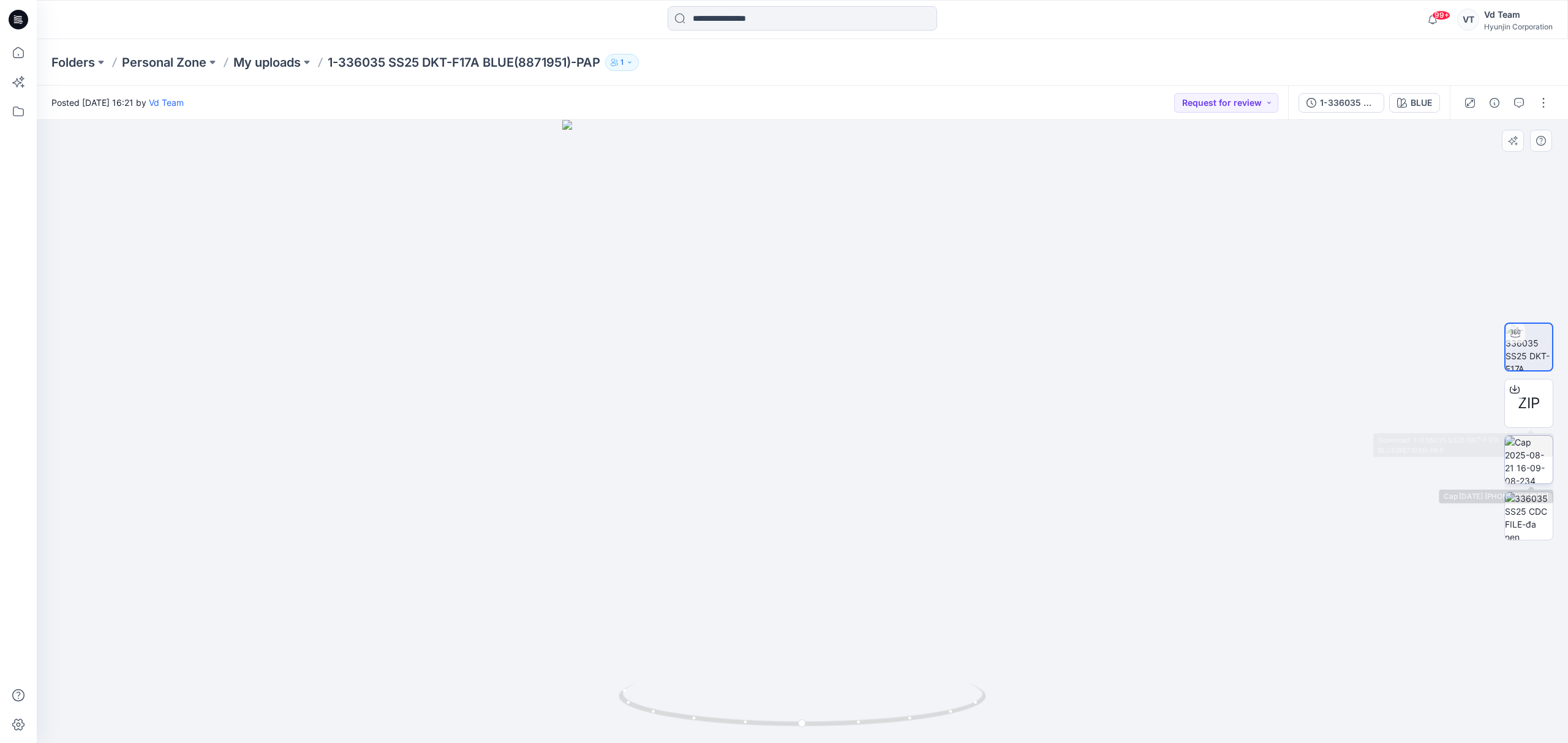
click at [1532, 456] on img at bounding box center [1529, 460] width 48 height 48
click at [1533, 346] on img at bounding box center [1529, 347] width 48 height 48
click at [277, 64] on p "My uploads" at bounding box center [267, 62] width 67 height 17
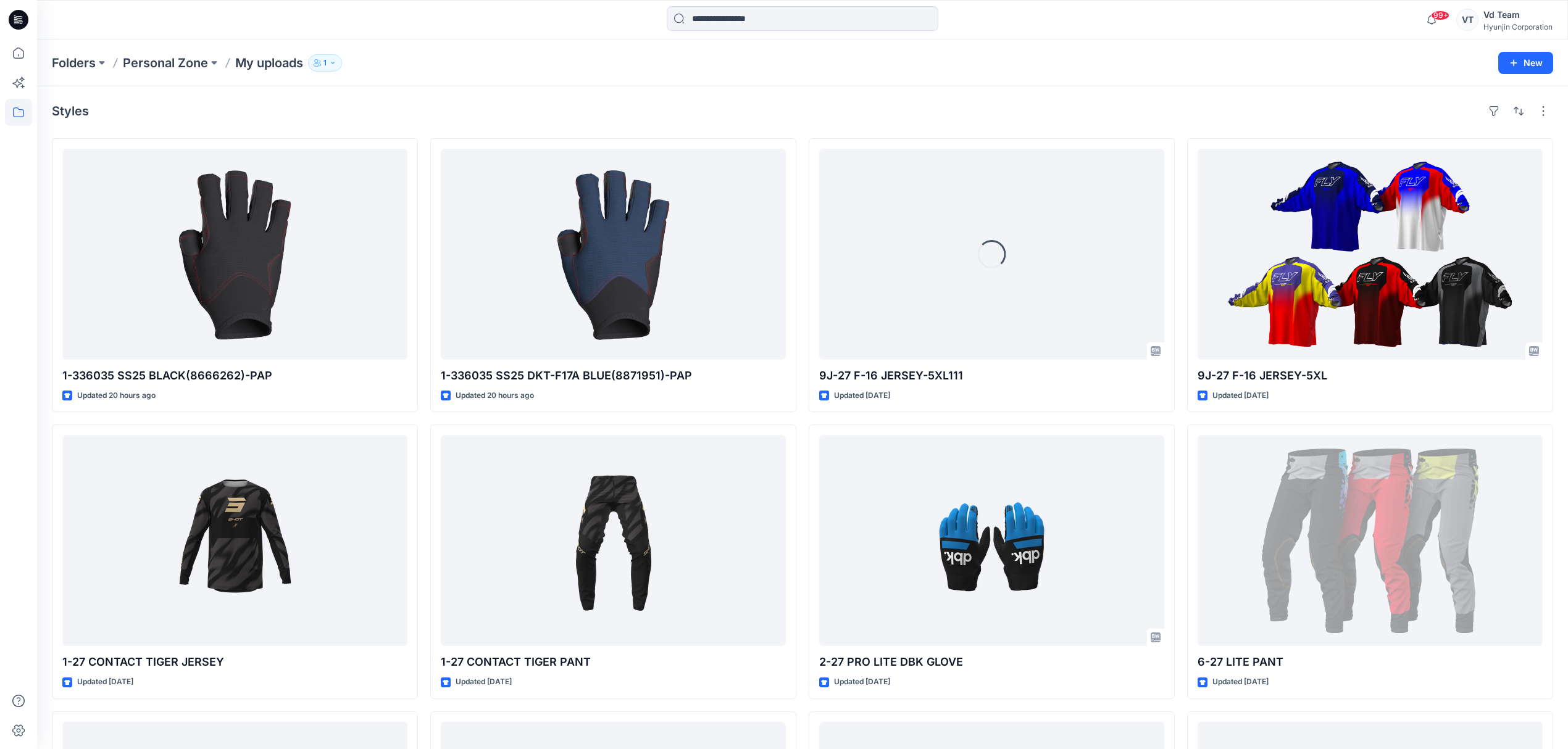
click at [454, 113] on div "Styles" at bounding box center [802, 111] width 1501 height 19
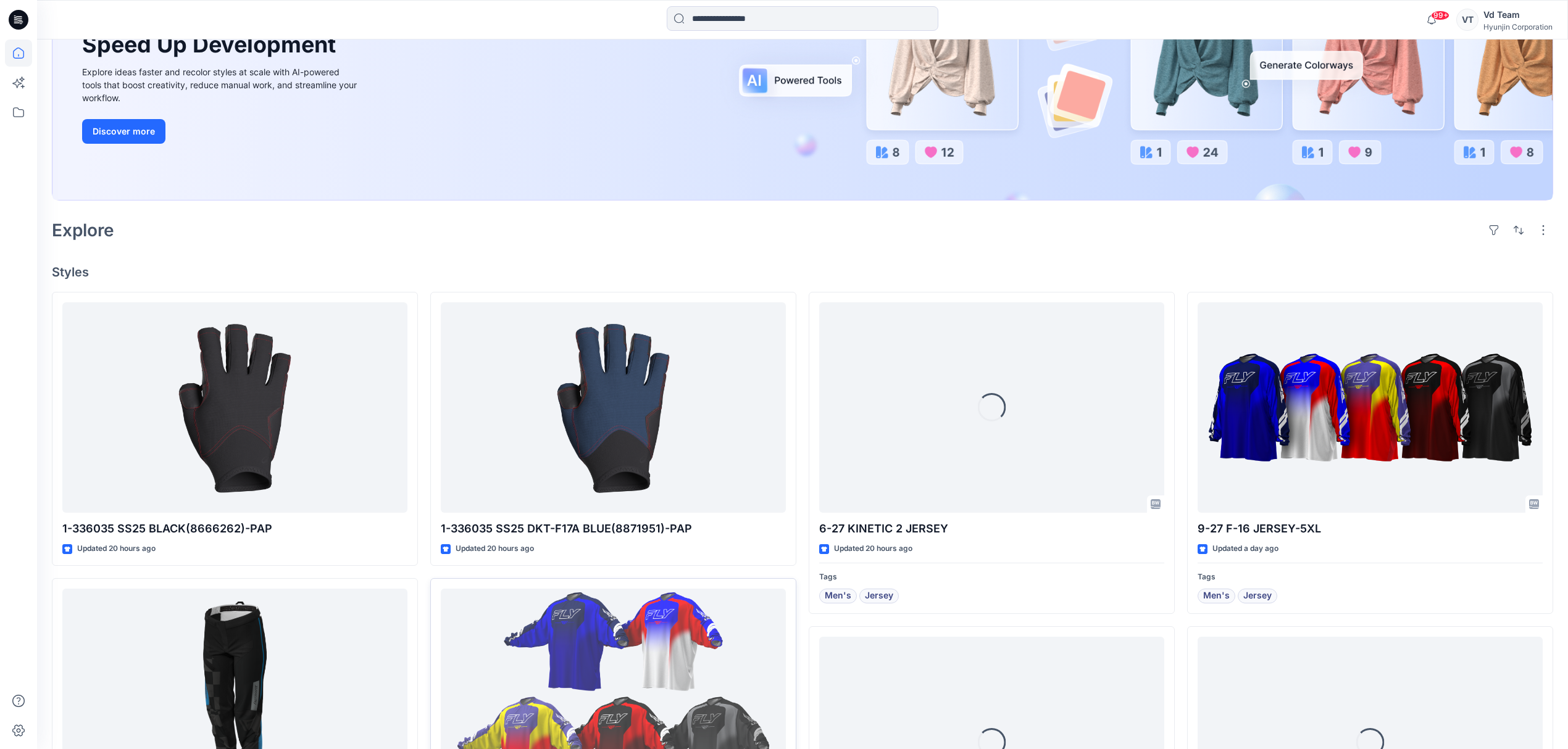
scroll to position [329, 0]
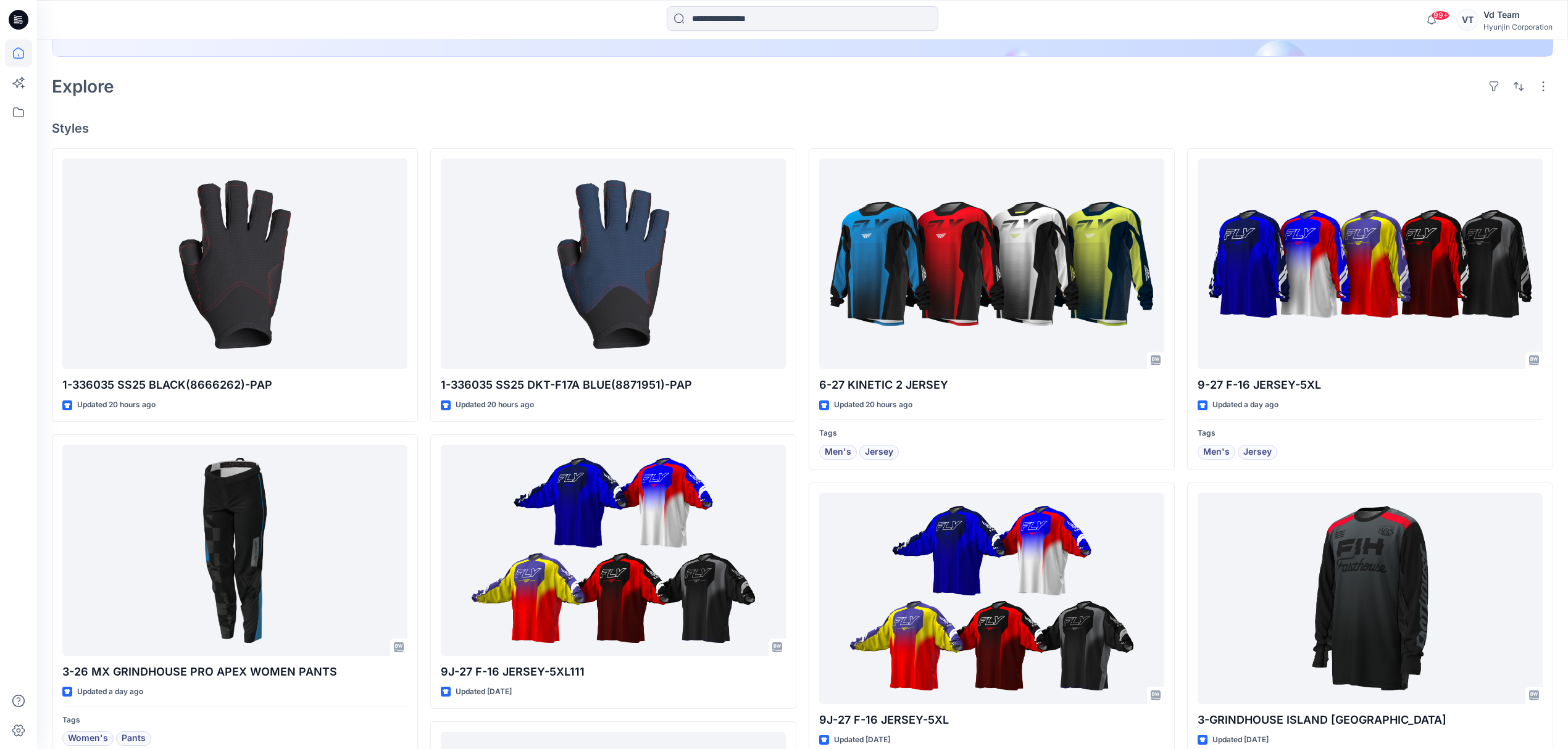
click at [1193, 94] on div "Explore" at bounding box center [802, 86] width 1501 height 29
